Goal: Task Accomplishment & Management: Manage account settings

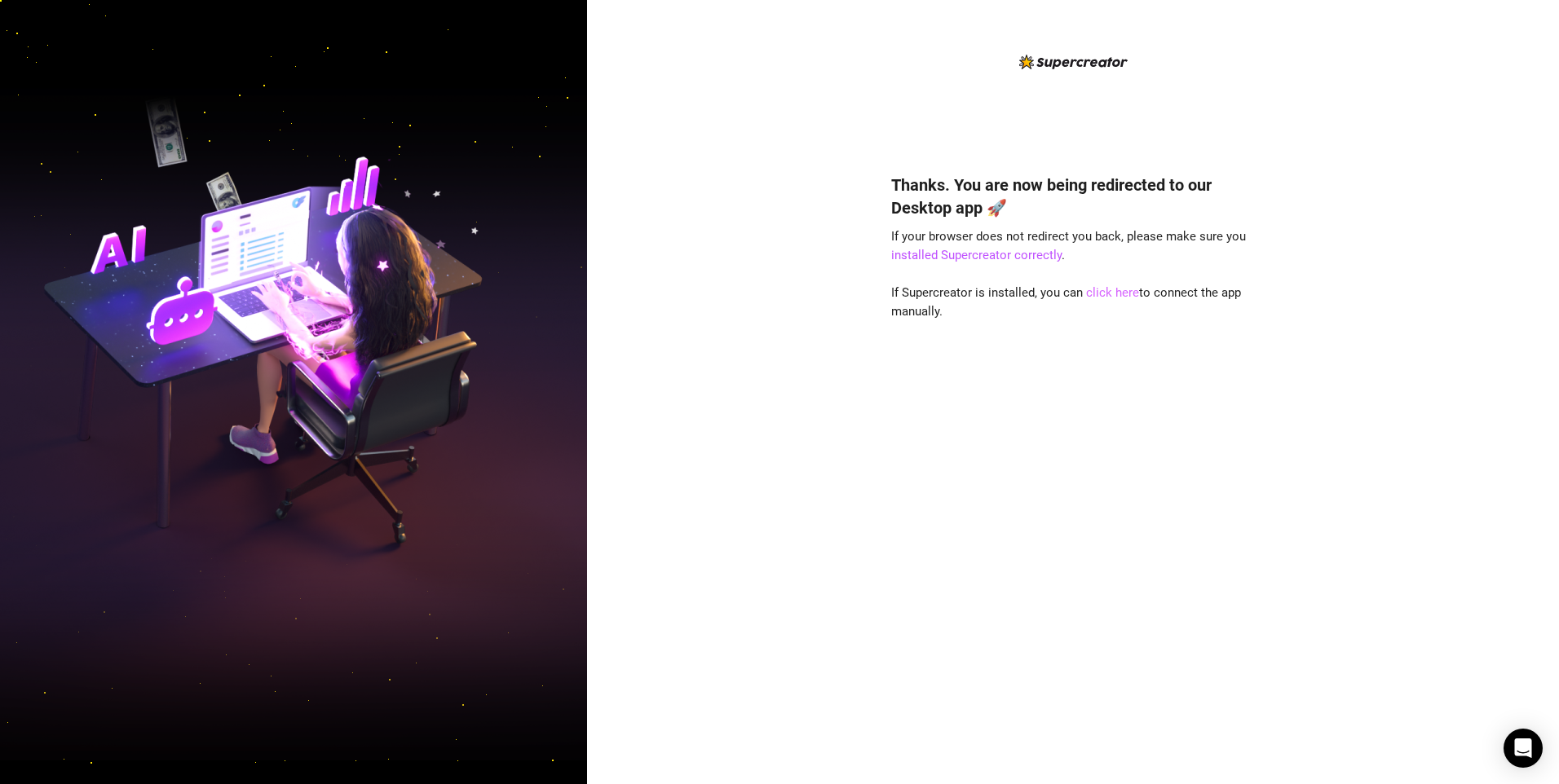
click at [1121, 293] on link "click here" at bounding box center [1113, 292] width 53 height 15
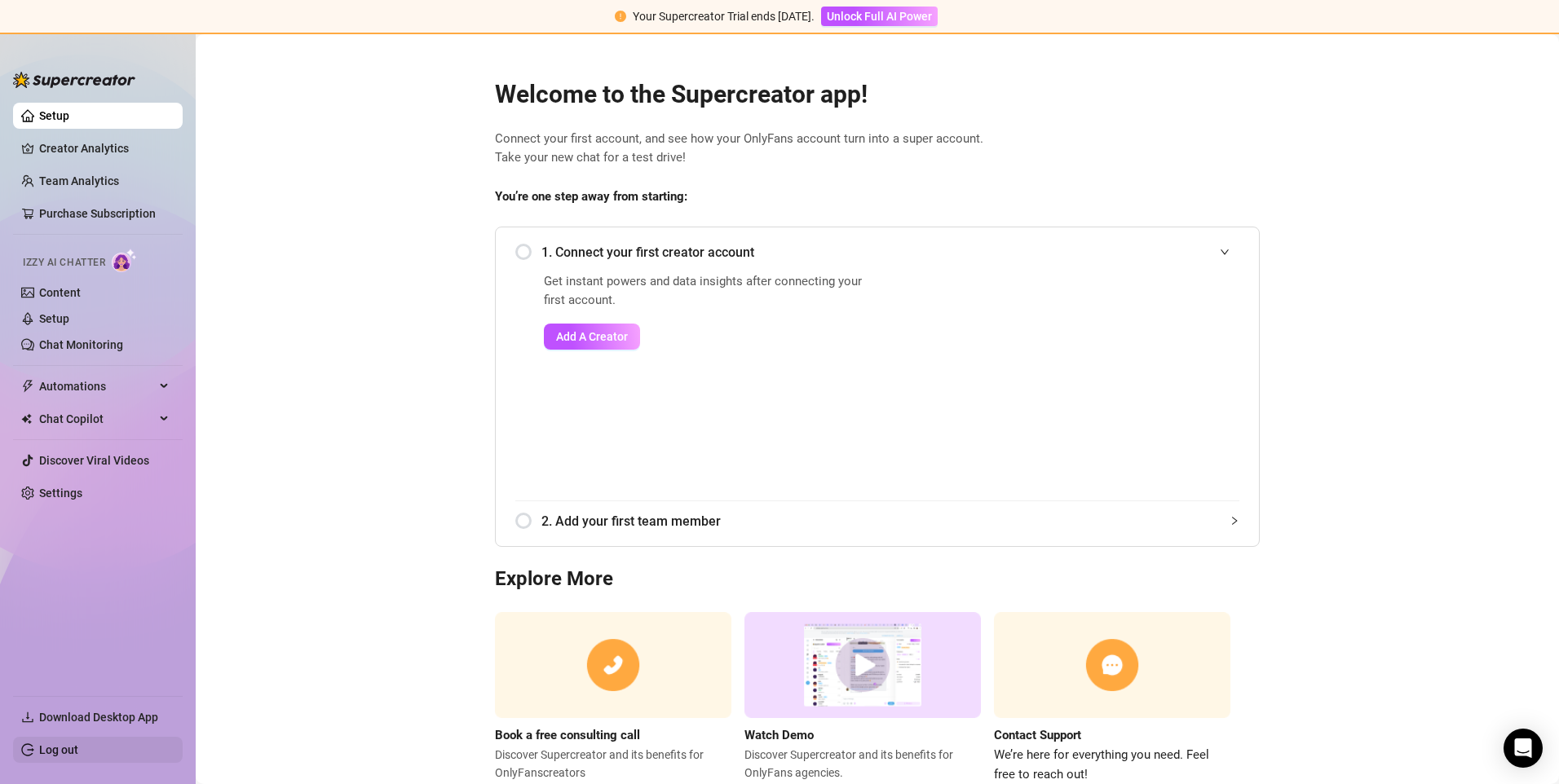
click at [66, 751] on link "Log out" at bounding box center [59, 749] width 39 height 13
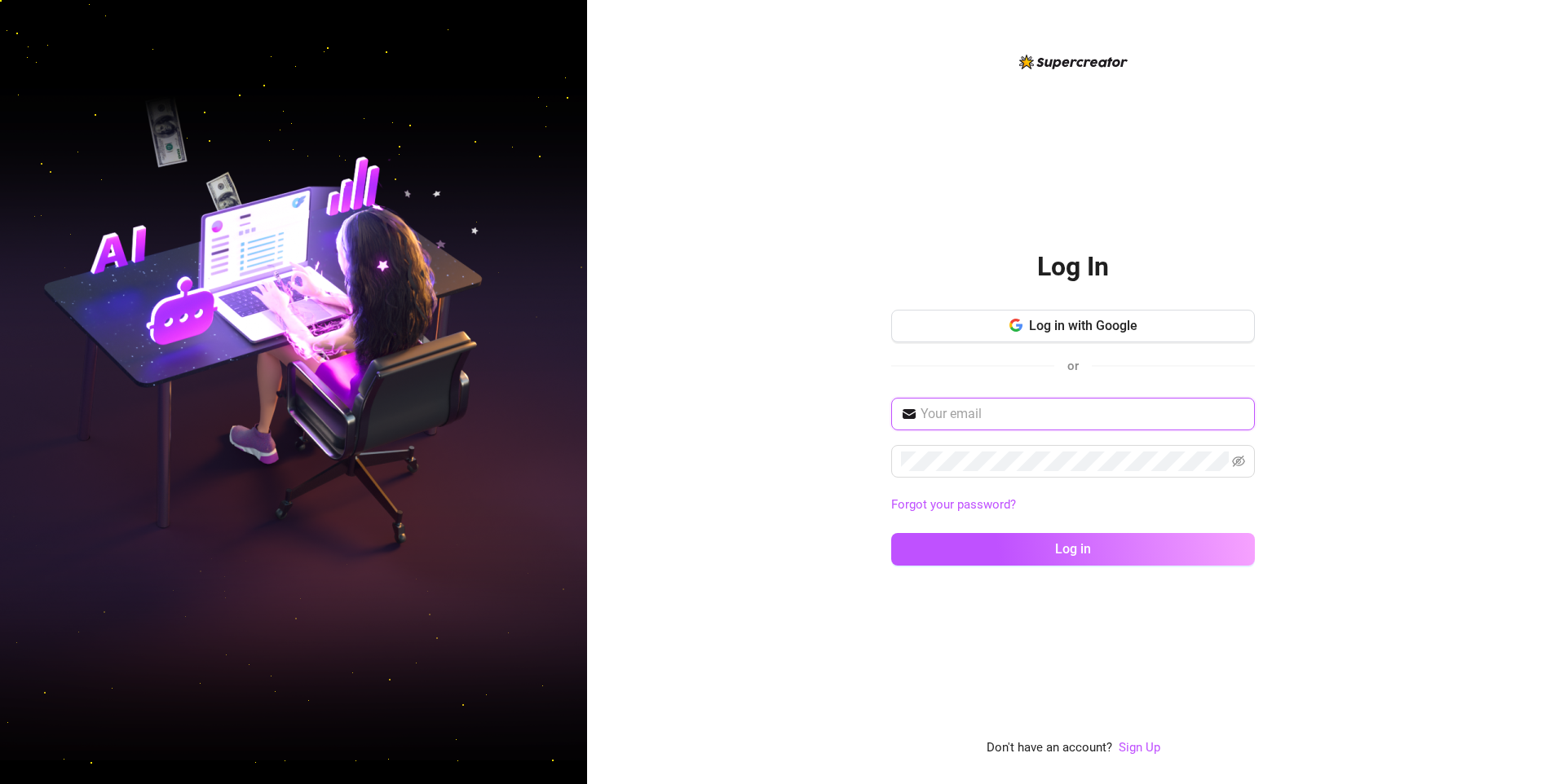
click at [1032, 413] on input "text" at bounding box center [1082, 414] width 324 height 20
type input "[EMAIL_ADDRESS][DOMAIN_NAME]"
click at [891, 533] on button "Log in" at bounding box center [1073, 549] width 363 height 32
